Goal: Check status: Check status

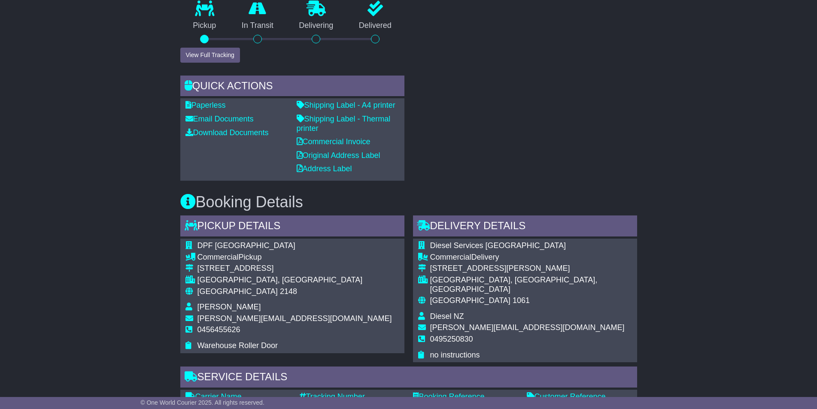
click at [535, 111] on div "RECENT CHAT Loading... No messages Attach file..." at bounding box center [524, 14] width 233 height 334
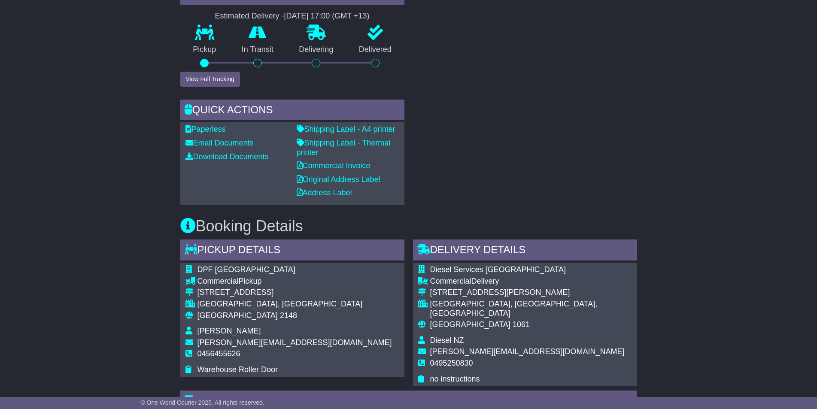
scroll to position [300, 0]
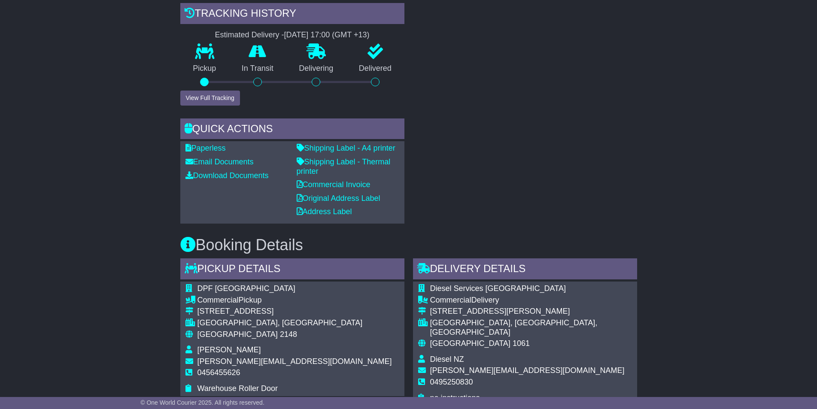
click at [585, 183] on div "RECENT CHAT Loading... No messages Attach file..." at bounding box center [524, 57] width 233 height 334
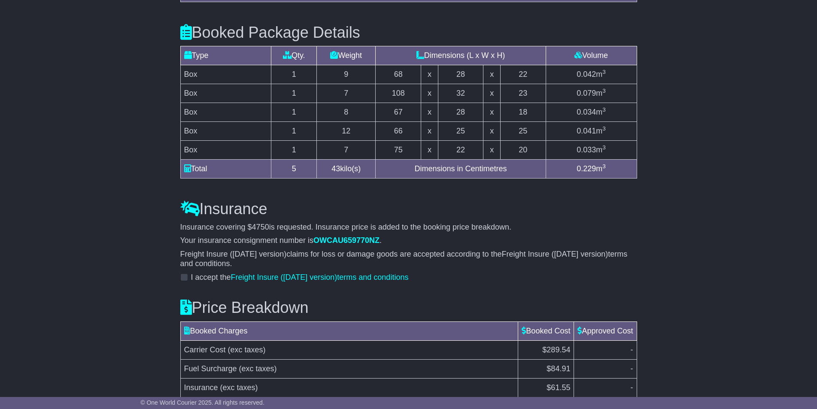
scroll to position [938, 0]
click at [186, 274] on span at bounding box center [184, 278] width 8 height 8
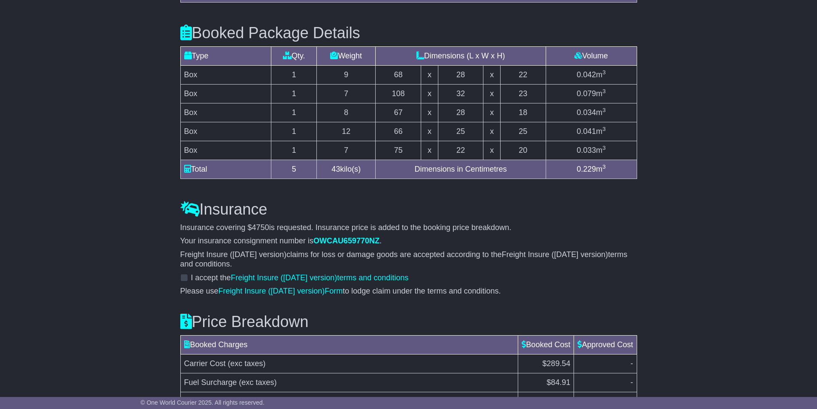
click at [182, 274] on span at bounding box center [184, 278] width 8 height 8
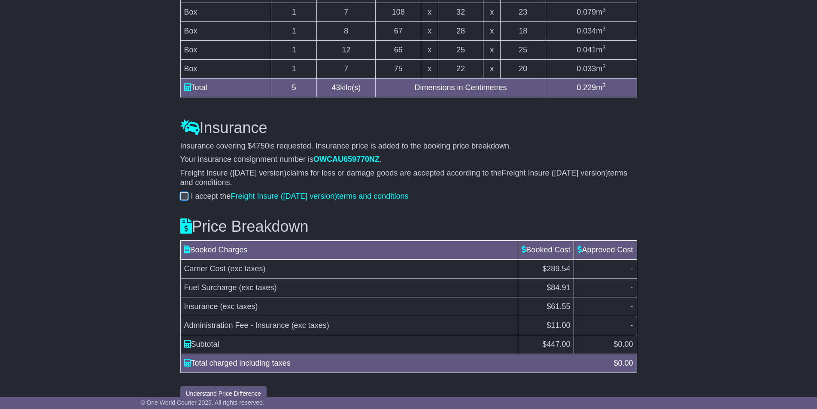
scroll to position [1023, 0]
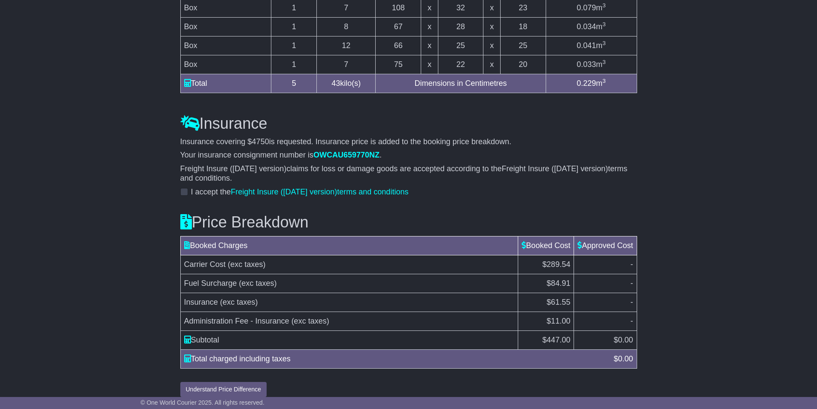
click at [182, 188] on span at bounding box center [184, 192] width 8 height 8
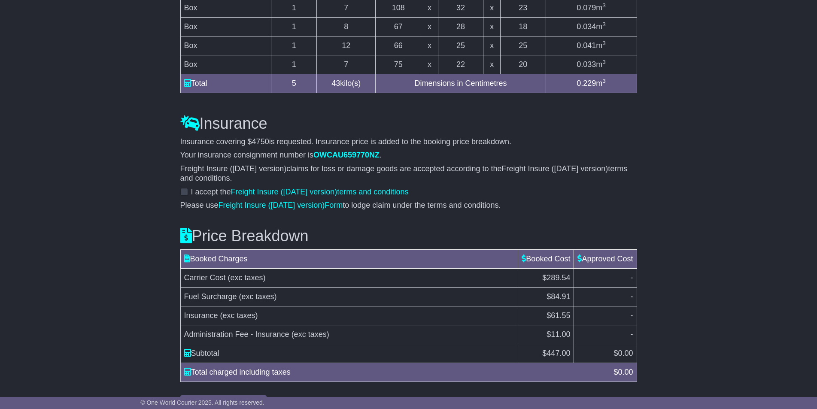
click at [185, 188] on span at bounding box center [184, 192] width 8 height 8
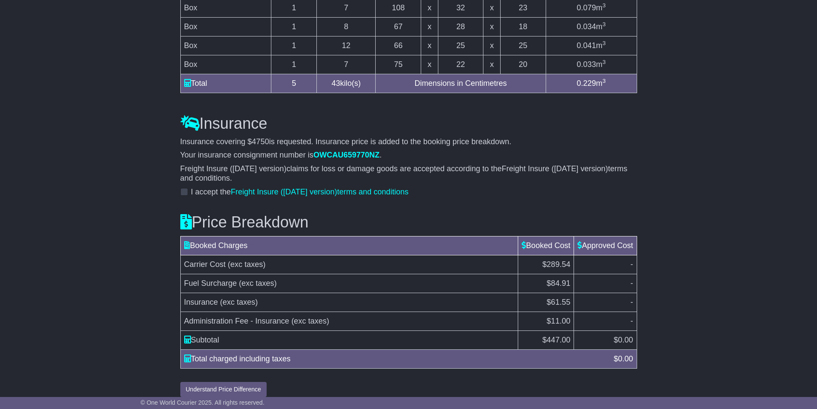
click at [185, 188] on span at bounding box center [184, 192] width 8 height 8
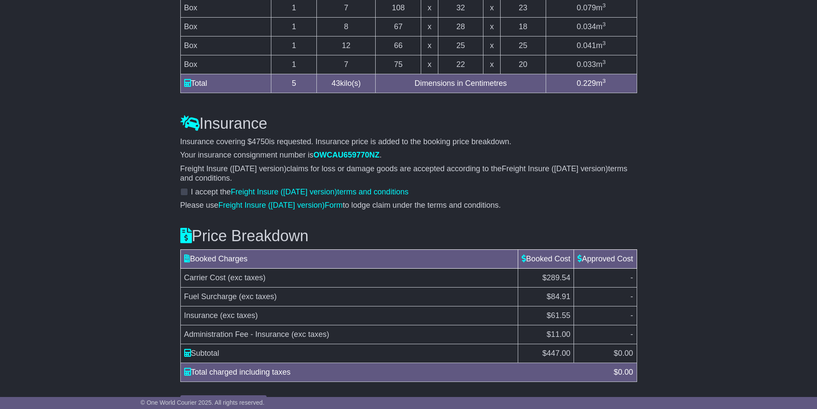
click at [185, 188] on span at bounding box center [184, 192] width 8 height 8
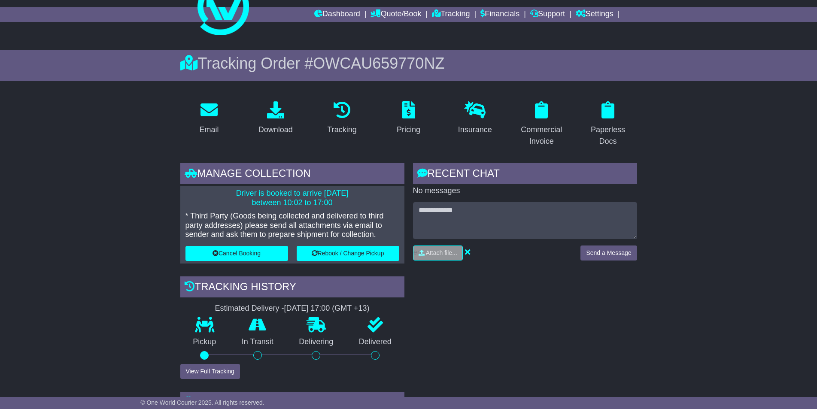
scroll to position [0, 0]
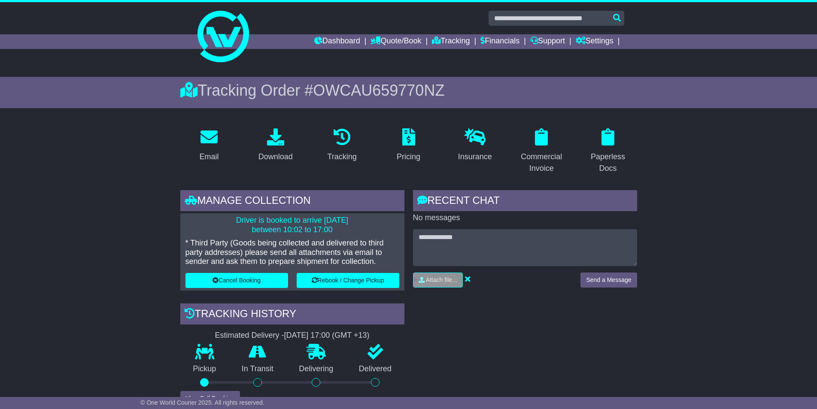
click at [608, 156] on div "Paperless Docs" at bounding box center [607, 162] width 47 height 23
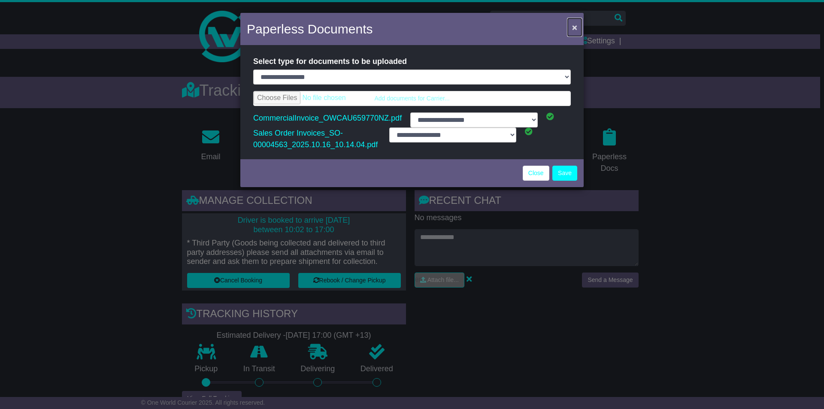
click at [574, 27] on span "×" at bounding box center [574, 27] width 5 height 10
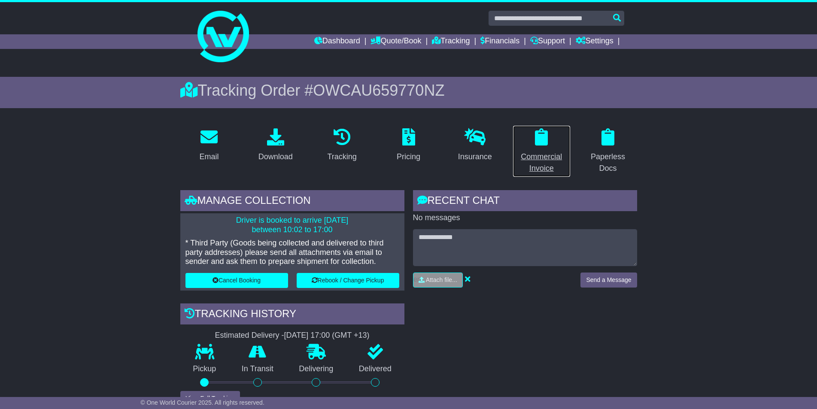
click at [547, 161] on div "Commercial Invoice" at bounding box center [541, 162] width 47 height 23
select select "****"
select select "**"
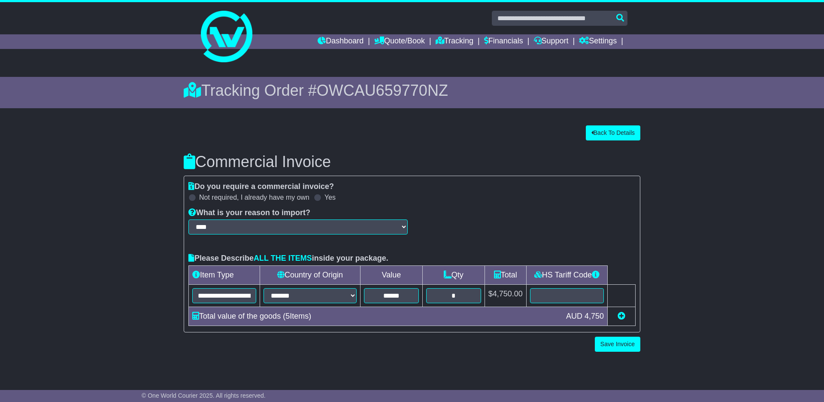
click at [607, 120] on div "**********" at bounding box center [412, 220] width 824 height 312
click at [605, 134] on button "Back To Details" at bounding box center [613, 132] width 54 height 15
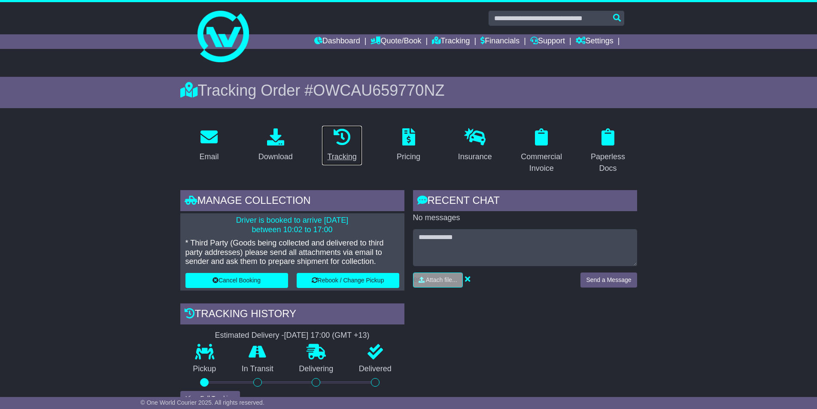
click at [346, 155] on div "Tracking" at bounding box center [341, 157] width 29 height 12
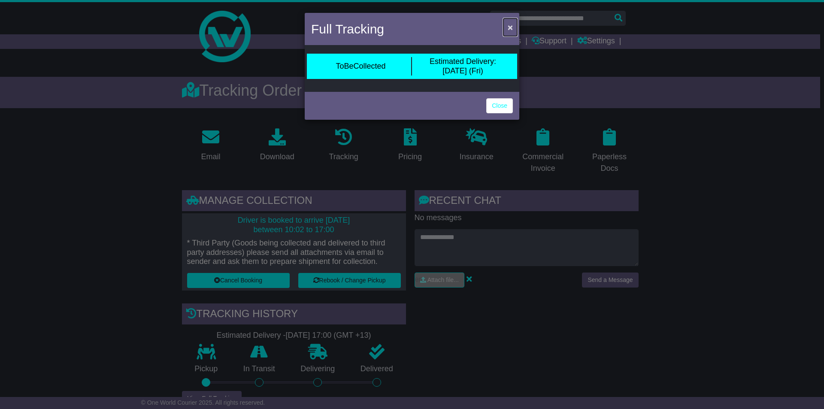
click at [508, 26] on span "×" at bounding box center [510, 27] width 5 height 10
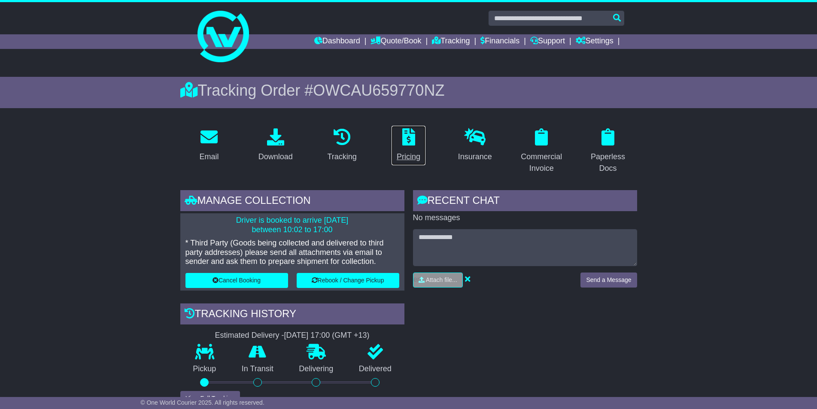
click at [417, 158] on div "Pricing" at bounding box center [408, 157] width 24 height 12
click at [482, 160] on div "Insurance" at bounding box center [475, 157] width 34 height 12
click at [277, 149] on link "Download" at bounding box center [275, 145] width 45 height 40
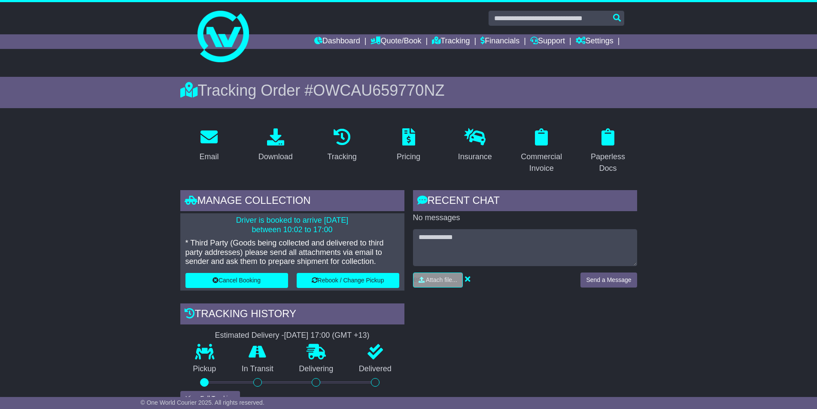
click at [324, 42] on link "Dashboard" at bounding box center [337, 41] width 46 height 15
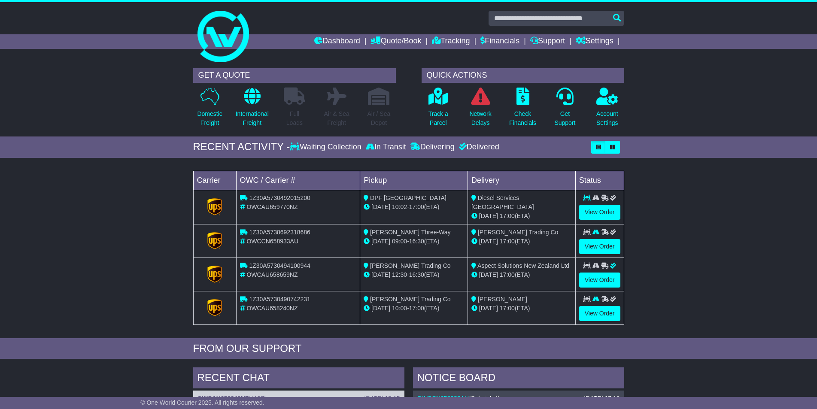
click at [714, 192] on div "Loading... No bookings found Carrier OWC / Carrier # Pickup Delivery Status 1Z3…" at bounding box center [408, 250] width 817 height 176
click at [270, 231] on span "1Z30A5738692318686" at bounding box center [279, 232] width 61 height 7
copy span "1Z30A5738692318686"
click at [96, 222] on div "Loading... No bookings found Carrier OWC / Carrier # Pickup Delivery Status 1Z3…" at bounding box center [408, 250] width 817 height 176
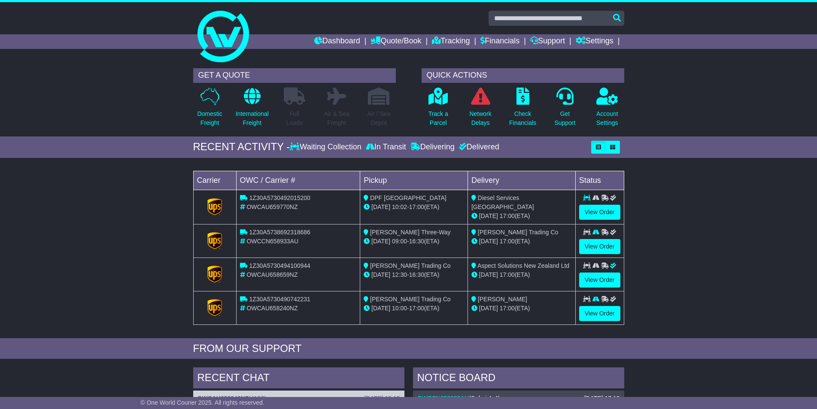
click at [100, 237] on div "Loading... No bookings found Carrier OWC / Carrier # Pickup Delivery Status 1Z3…" at bounding box center [408, 250] width 817 height 176
click at [106, 239] on div "Loading... No bookings found Carrier OWC / Carrier # Pickup Delivery Status 1Z3…" at bounding box center [408, 250] width 817 height 176
click at [762, 250] on div "Loading... No bookings found Carrier OWC / Carrier # Pickup Delivery Status 1Z3…" at bounding box center [408, 250] width 817 height 176
click at [141, 184] on div "Loading... No bookings found Carrier OWC / Carrier # Pickup Delivery Status 1Z3…" at bounding box center [408, 250] width 817 height 176
